Goal: Transaction & Acquisition: Purchase product/service

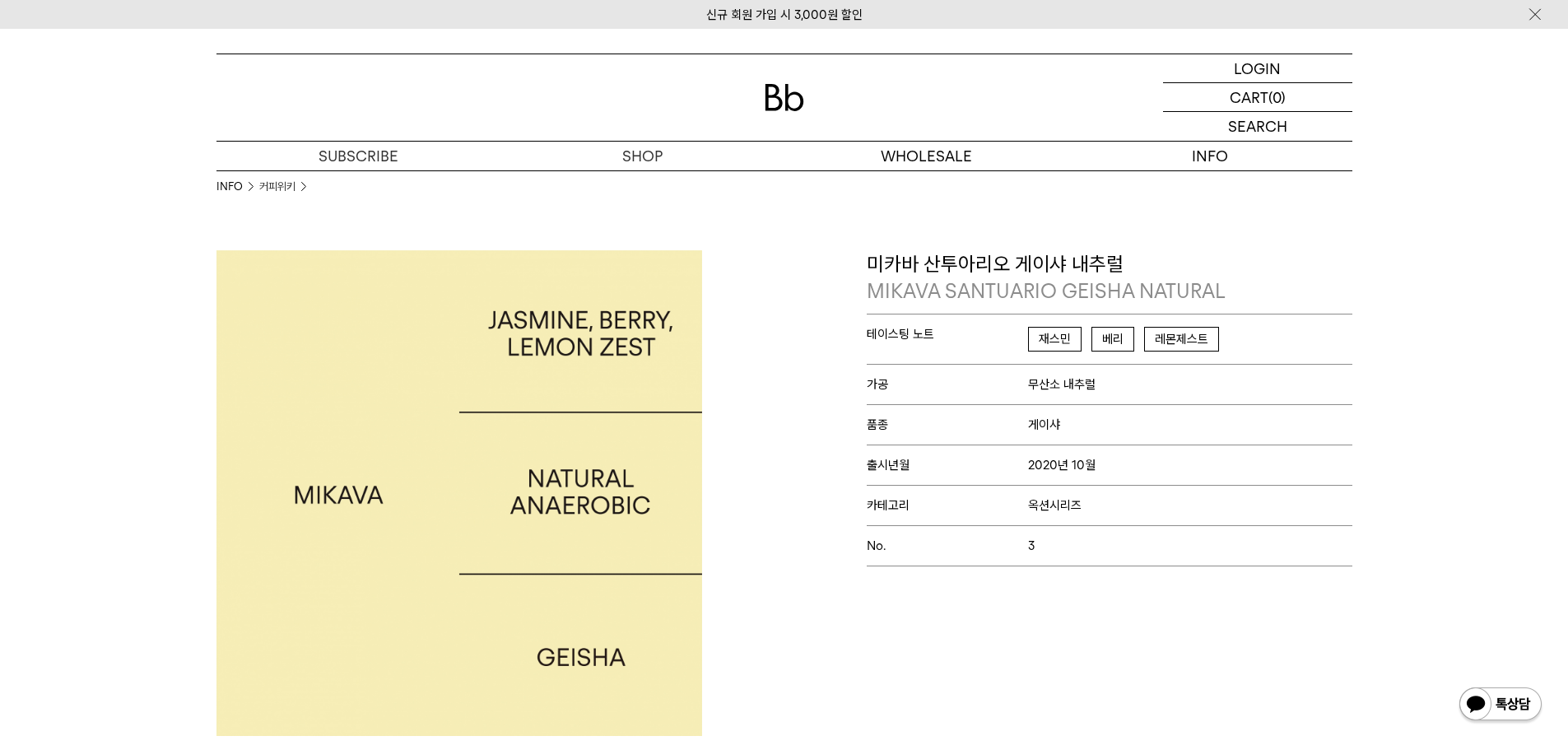
click at [534, 211] on div "INFO 커피위키" at bounding box center [784, 210] width 1136 height 80
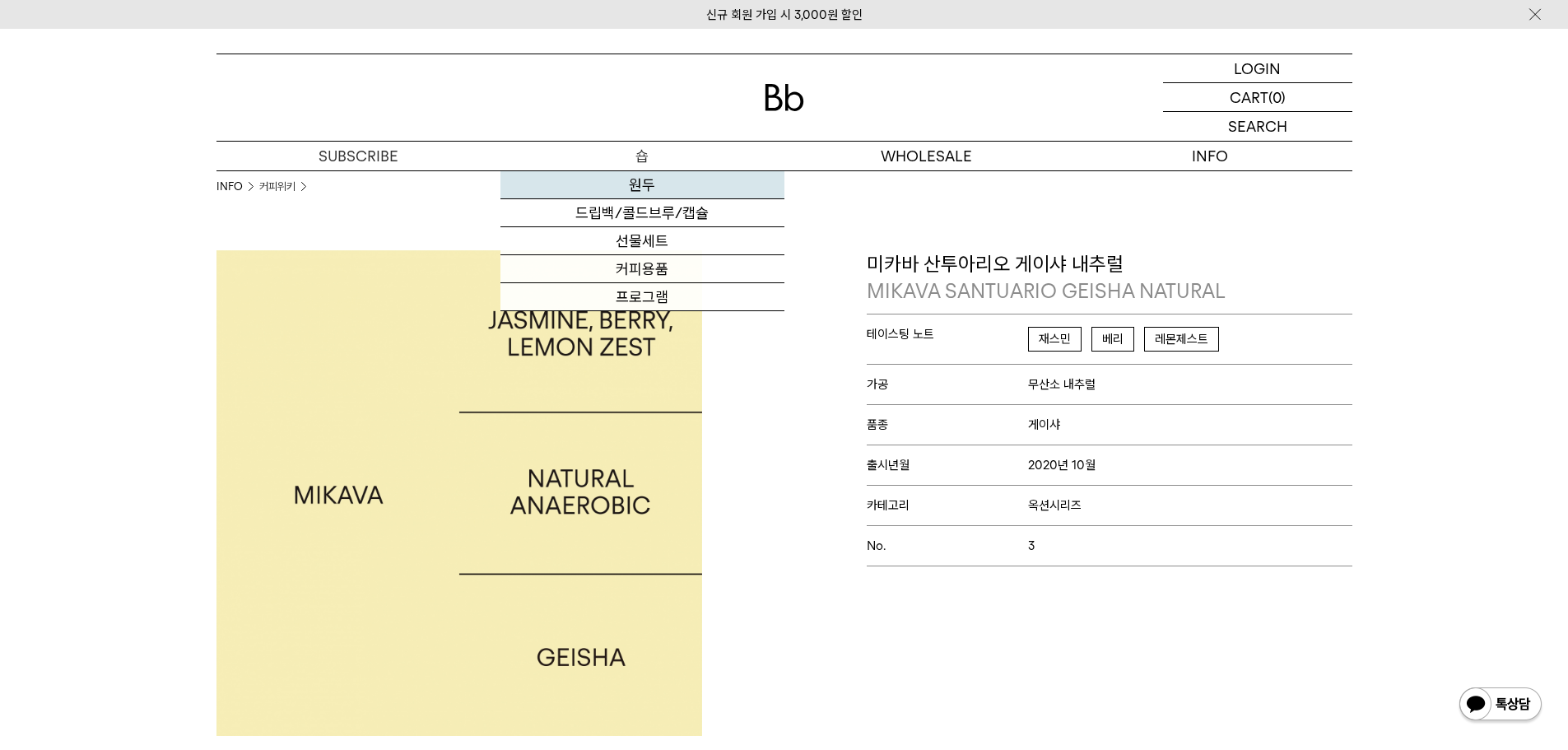
click at [634, 177] on link "원두" at bounding box center [642, 185] width 284 height 28
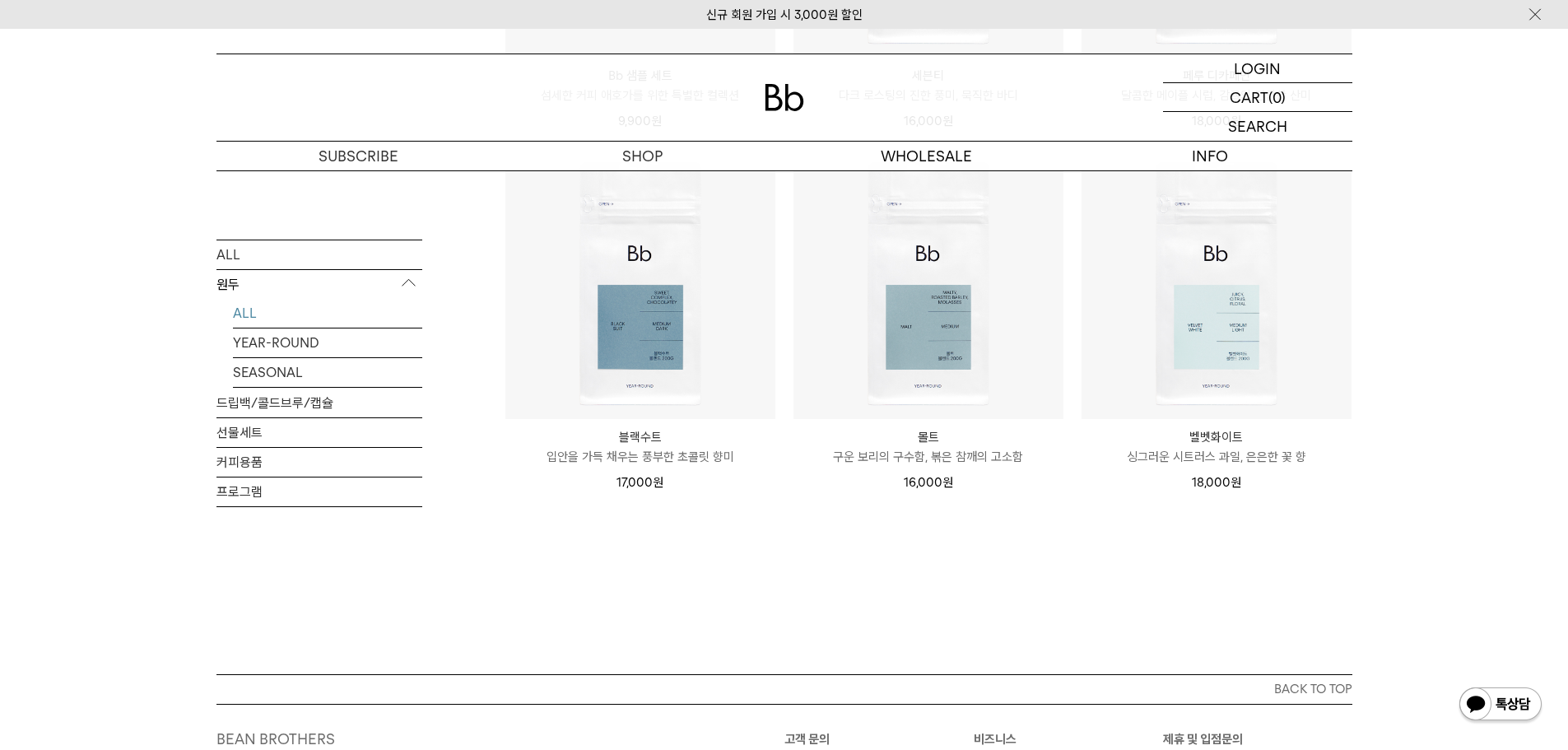
scroll to position [1318, 0]
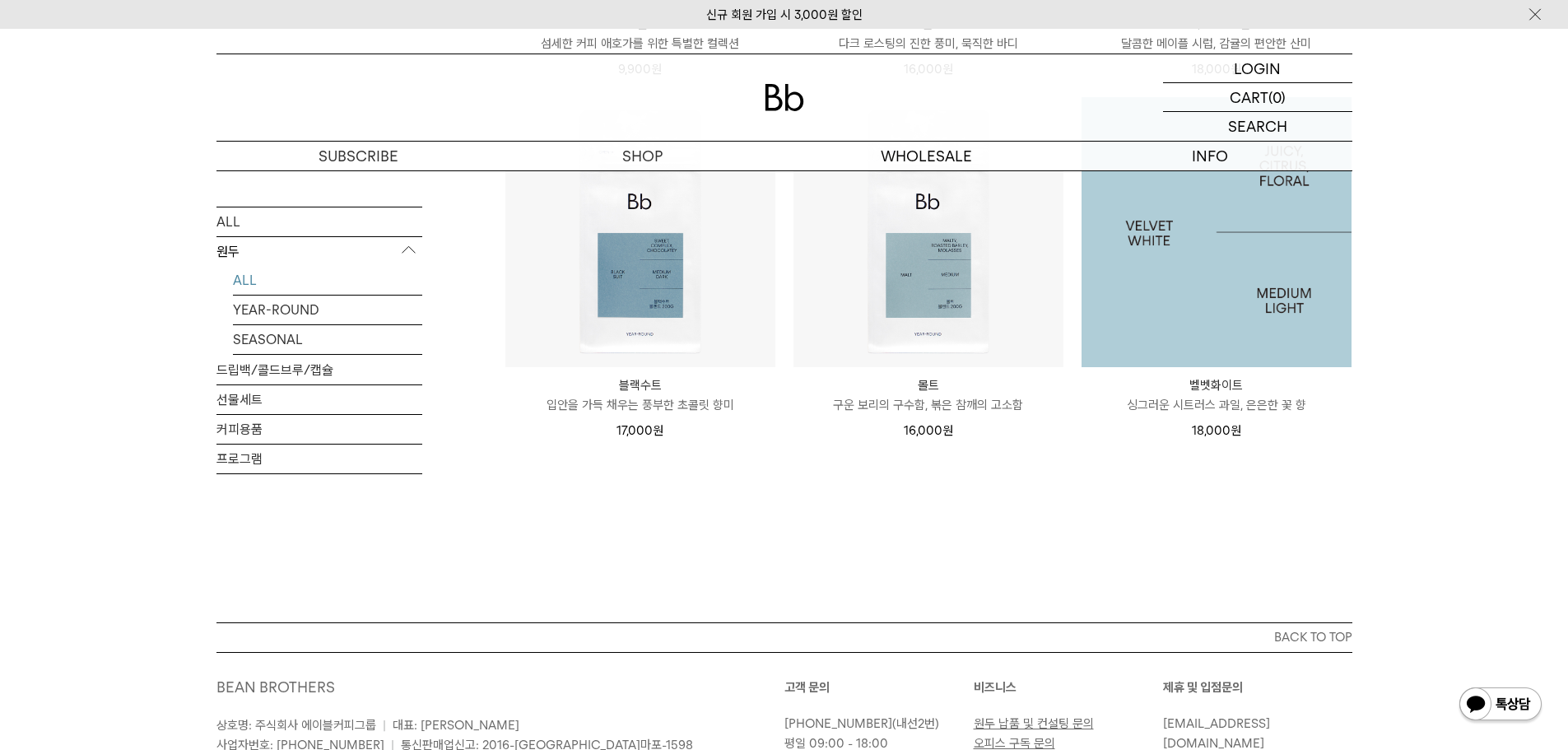
drag, startPoint x: 1242, startPoint y: 285, endPoint x: 1208, endPoint y: 283, distance: 34.1
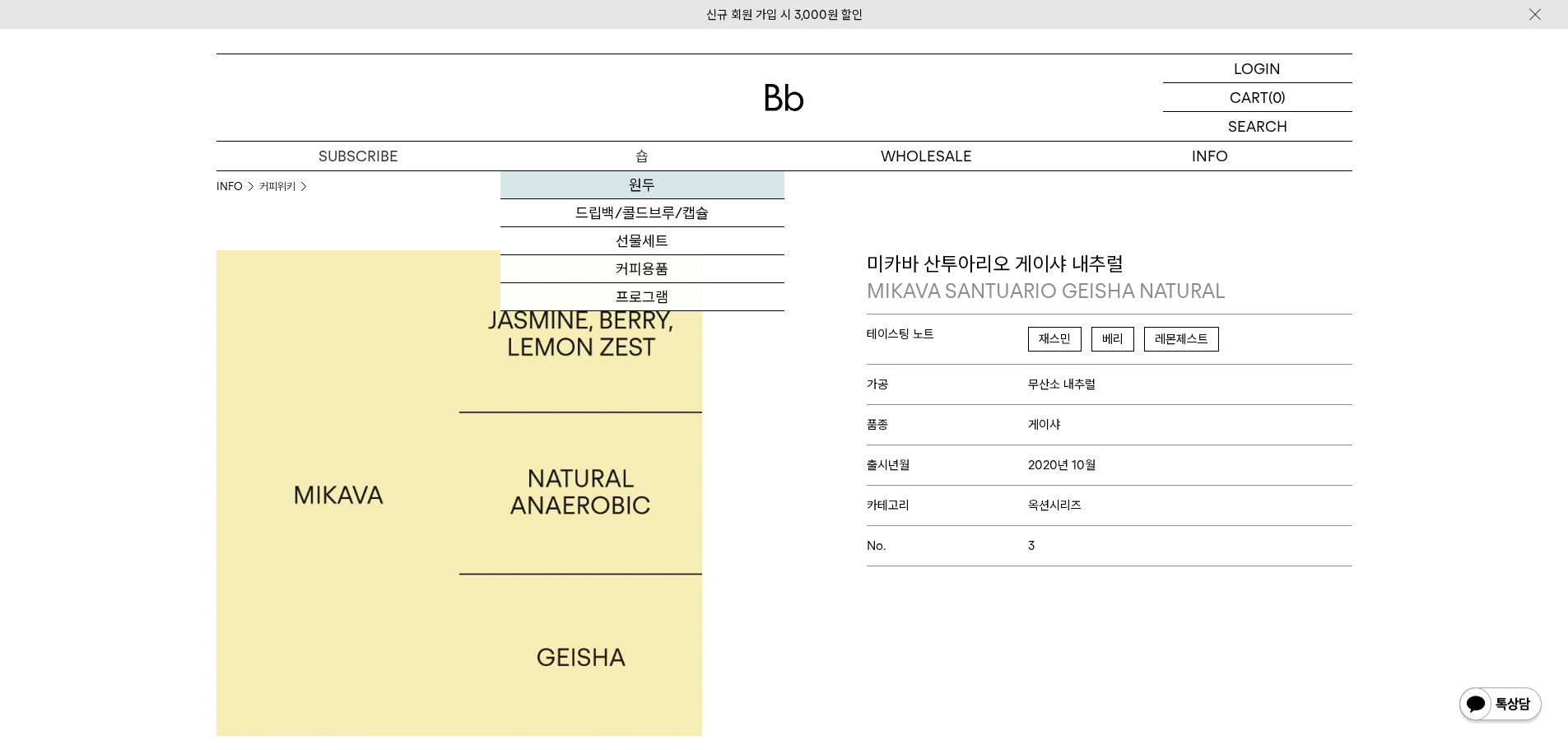
click at [648, 182] on link "원두" at bounding box center [642, 185] width 284 height 28
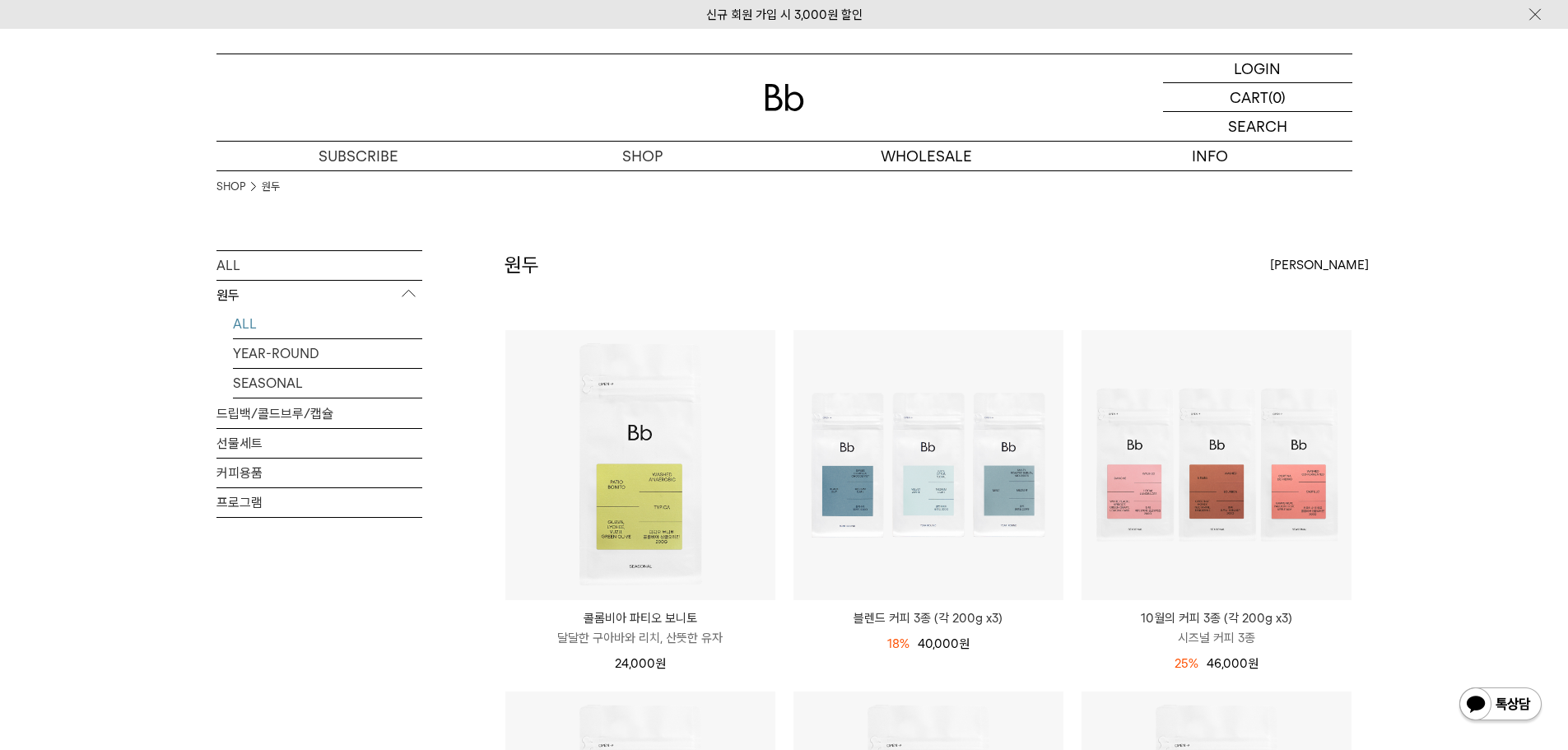
click at [286, 320] on link "ALL" at bounding box center [327, 324] width 190 height 29
click at [271, 261] on link "ALL" at bounding box center [319, 265] width 206 height 29
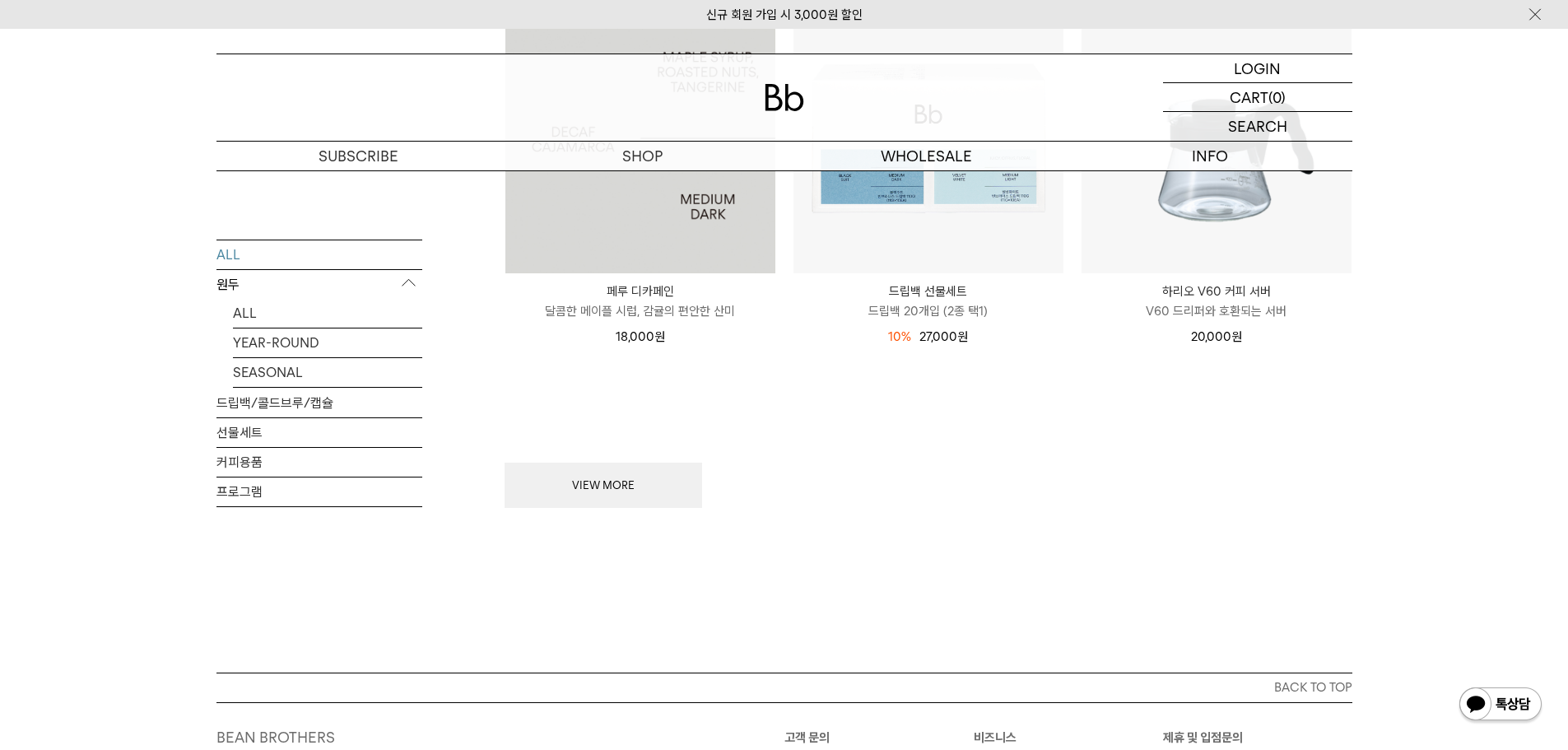
scroll to position [2214, 0]
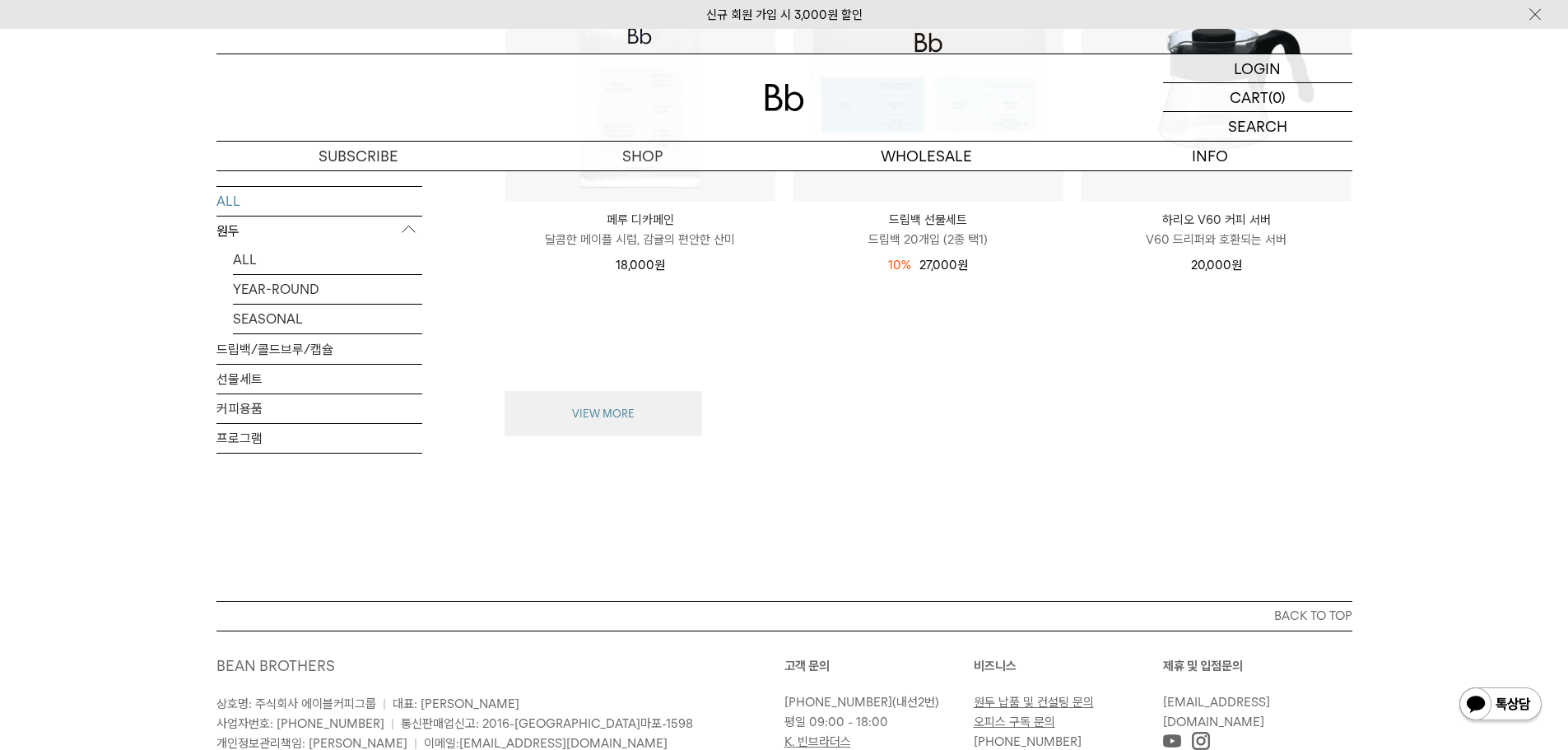
click at [605, 407] on button "VIEW MORE" at bounding box center [604, 414] width 197 height 47
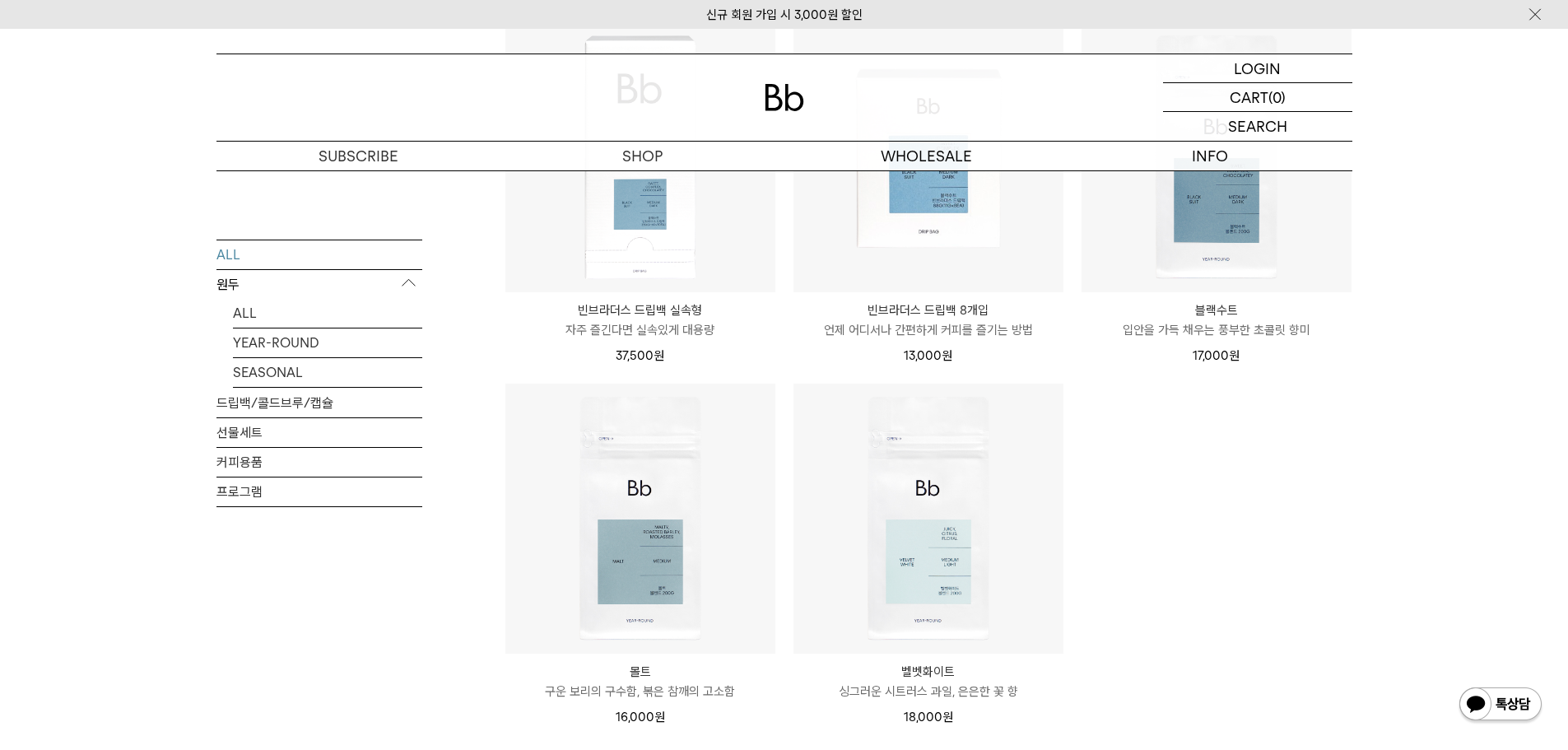
scroll to position [2825, 0]
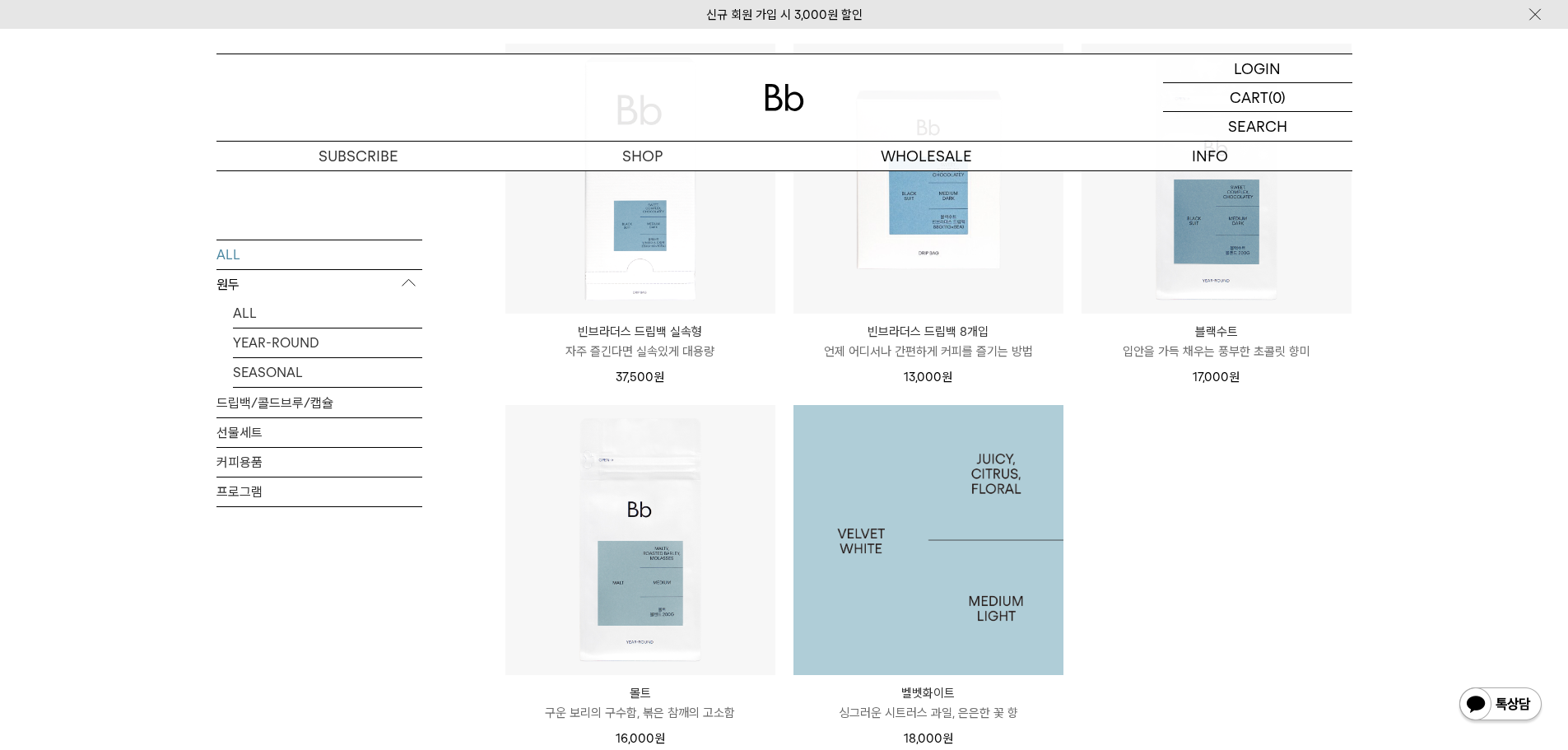
click at [970, 475] on img at bounding box center [928, 540] width 270 height 270
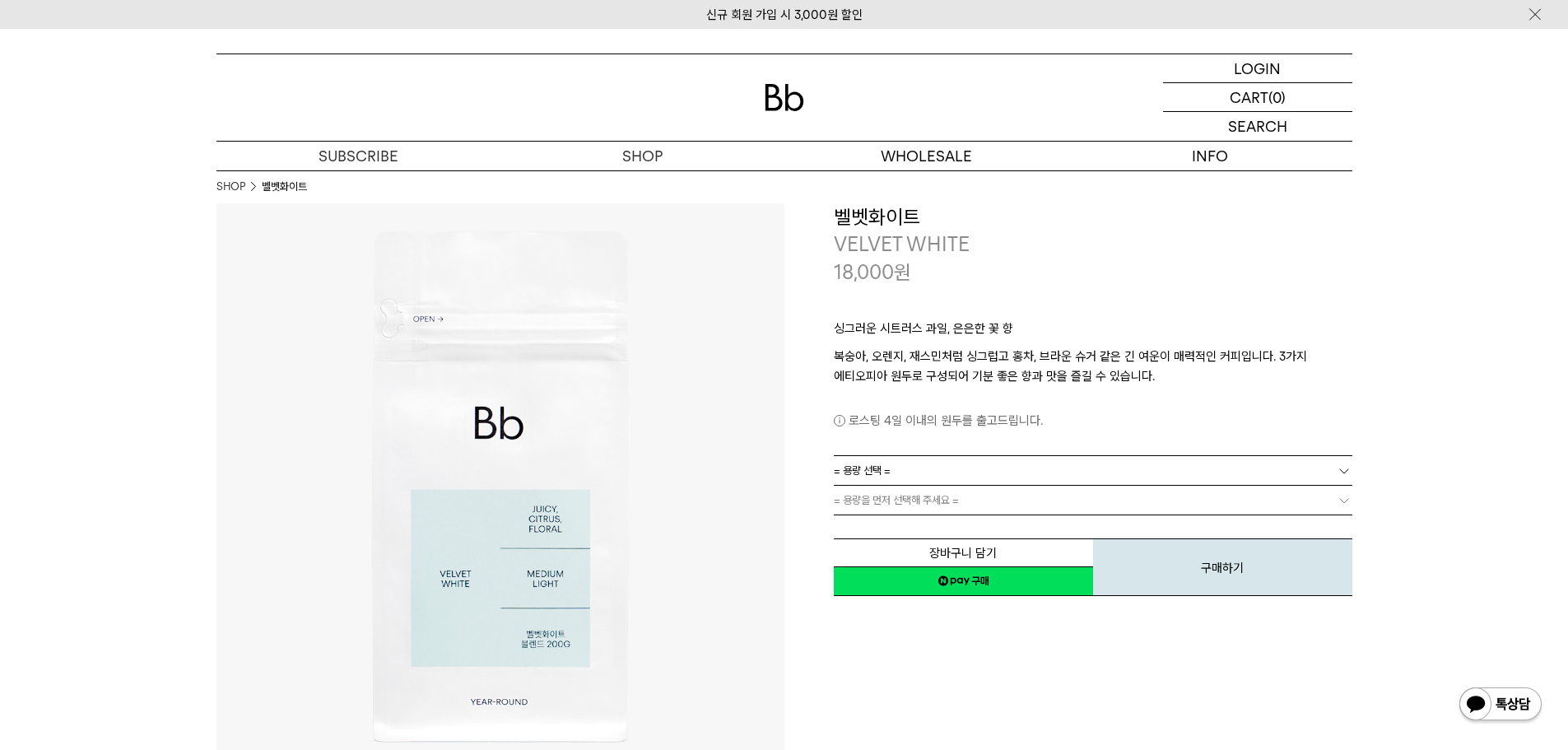
click at [926, 469] on link "= 용량 선택 =" at bounding box center [1094, 470] width 519 height 29
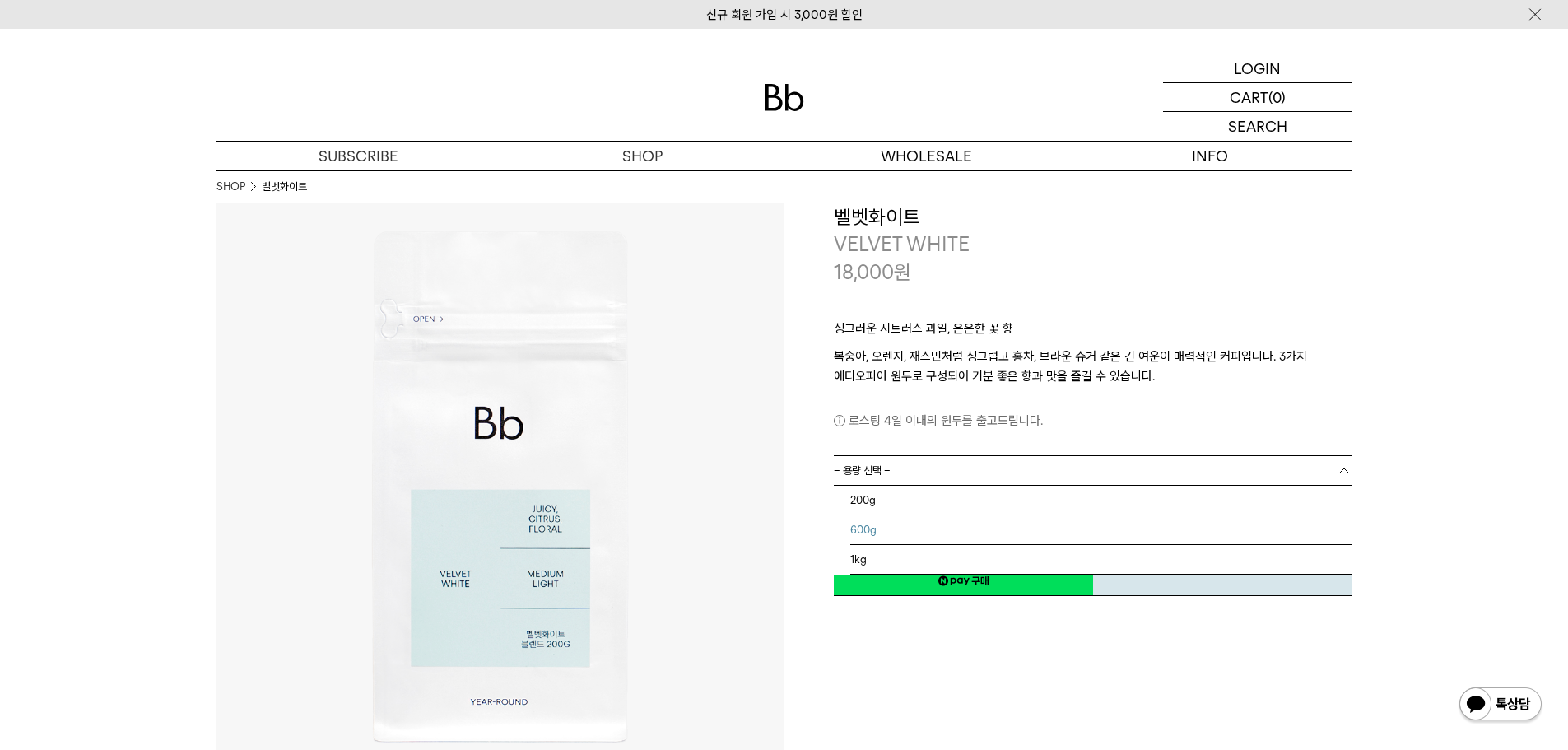
click at [870, 525] on li "600g" at bounding box center [1101, 530] width 502 height 30
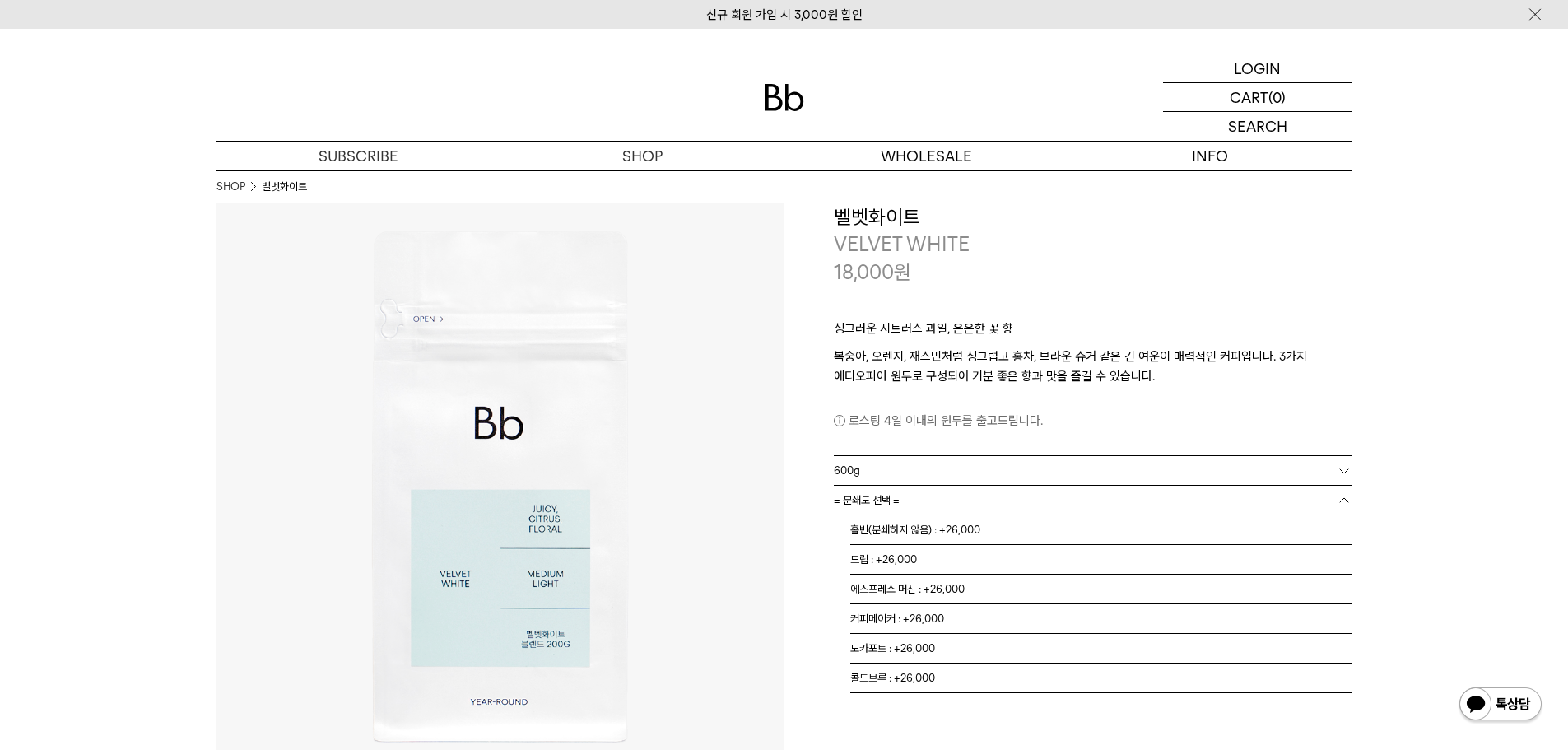
click at [924, 498] on link "= 분쇄도 선택 =" at bounding box center [1094, 500] width 519 height 29
click at [913, 527] on li "홀빈(분쇄하지 않음) : +26,000" at bounding box center [1101, 530] width 502 height 30
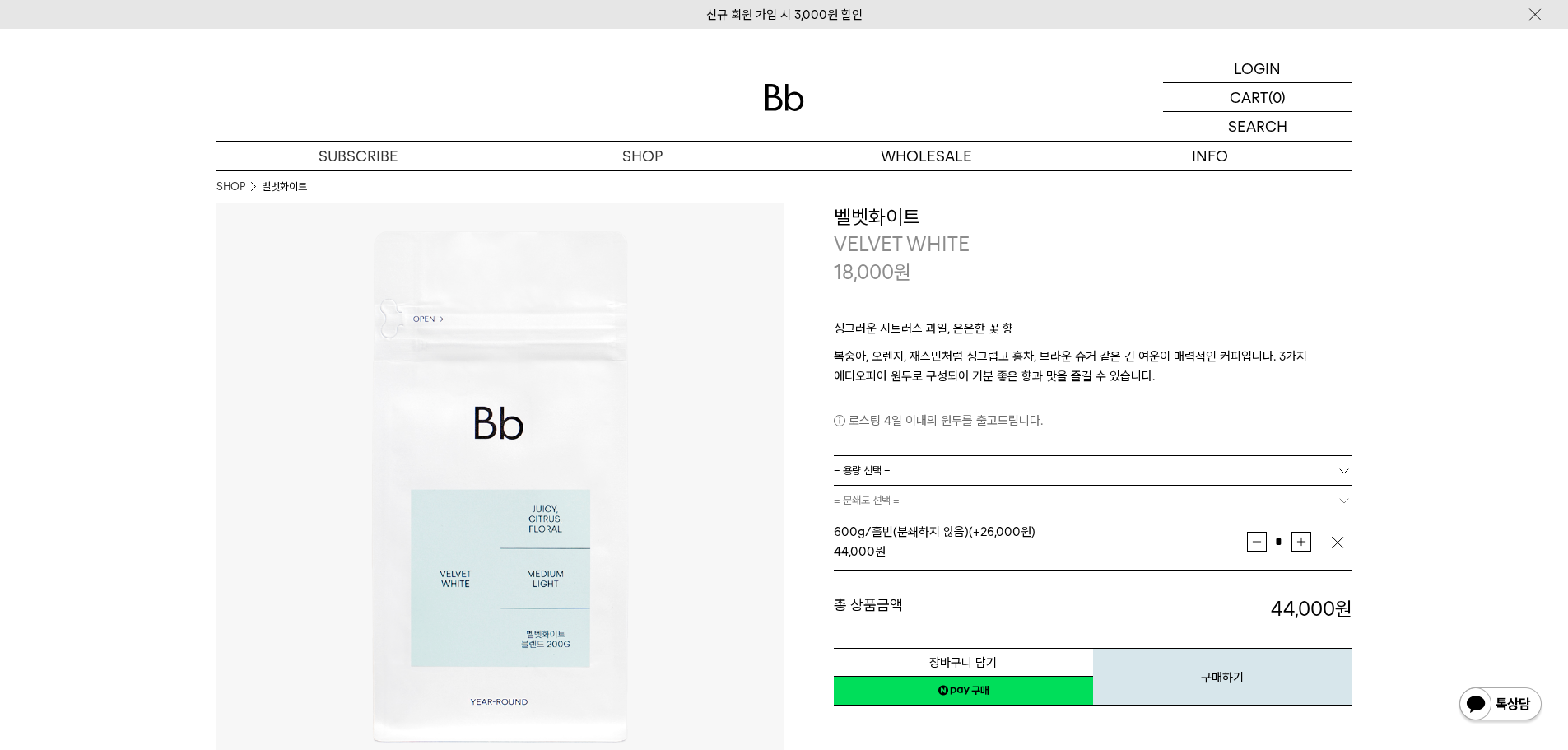
click at [1323, 372] on p "복숭아, 오렌지, 재스민처럼 싱그럽고 홍차, 브라운 슈거 같은 긴 여운이 매력적인 커피입니다. 3가지 에티오피아 원두로 구성되어 기분 좋은 향…" at bounding box center [1094, 367] width 519 height 39
click at [949, 150] on p "도매" at bounding box center [925, 155] width 284 height 29
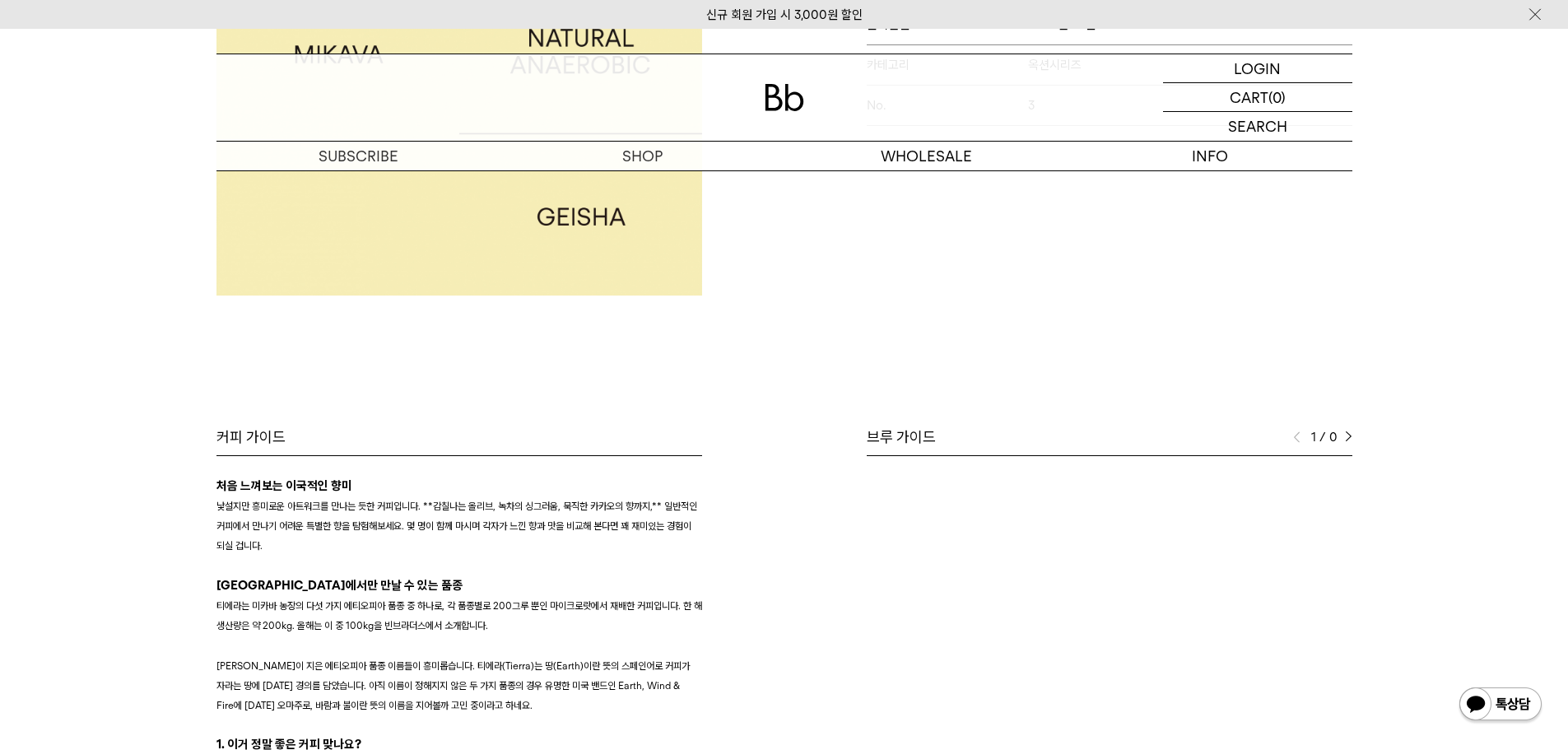
scroll to position [659, 0]
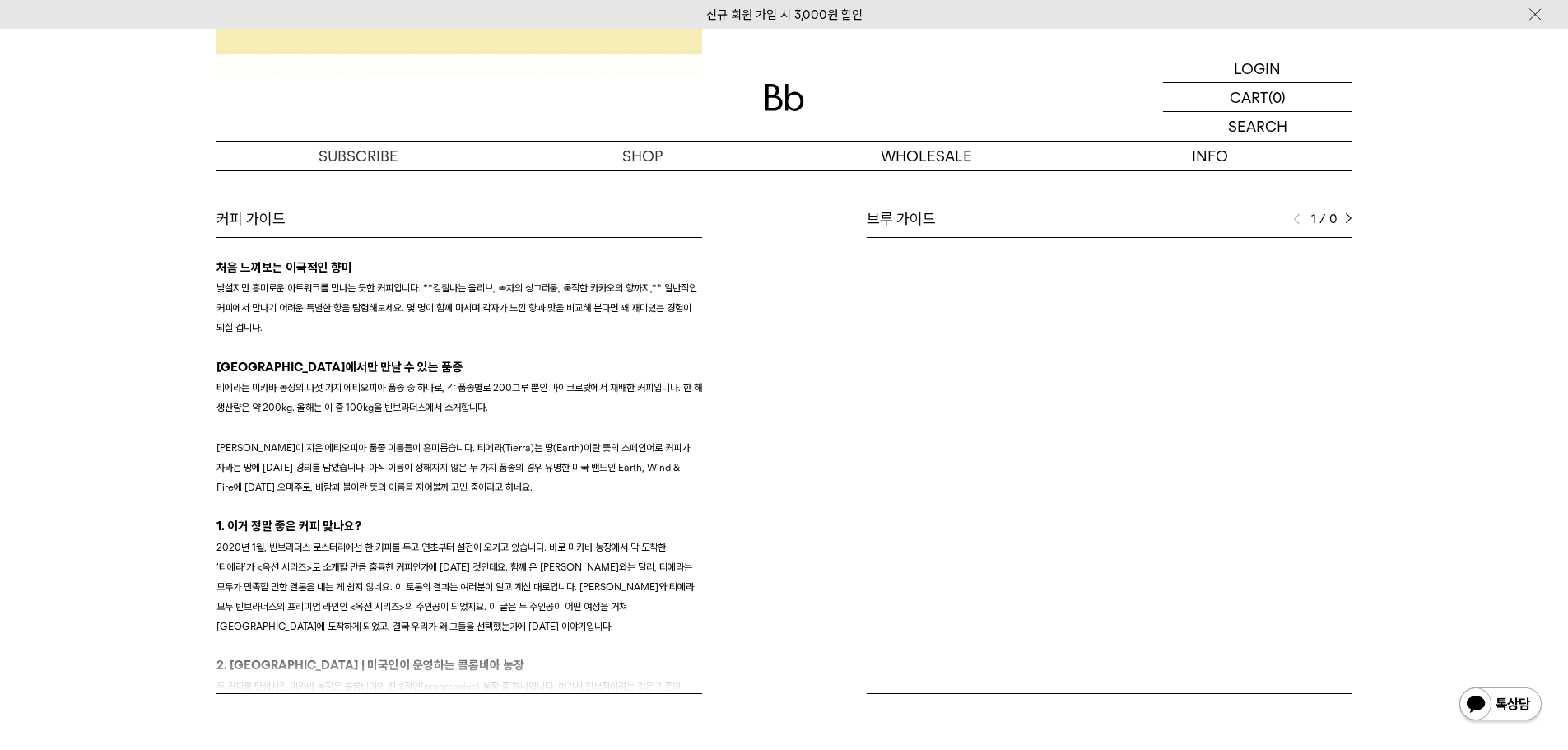
click at [927, 217] on div "브루 가이드" at bounding box center [1110, 219] width 485 height 20
click at [1347, 219] on img at bounding box center [1349, 219] width 7 height 11
click at [1294, 219] on img at bounding box center [1296, 219] width 7 height 11
